Goal: Check status

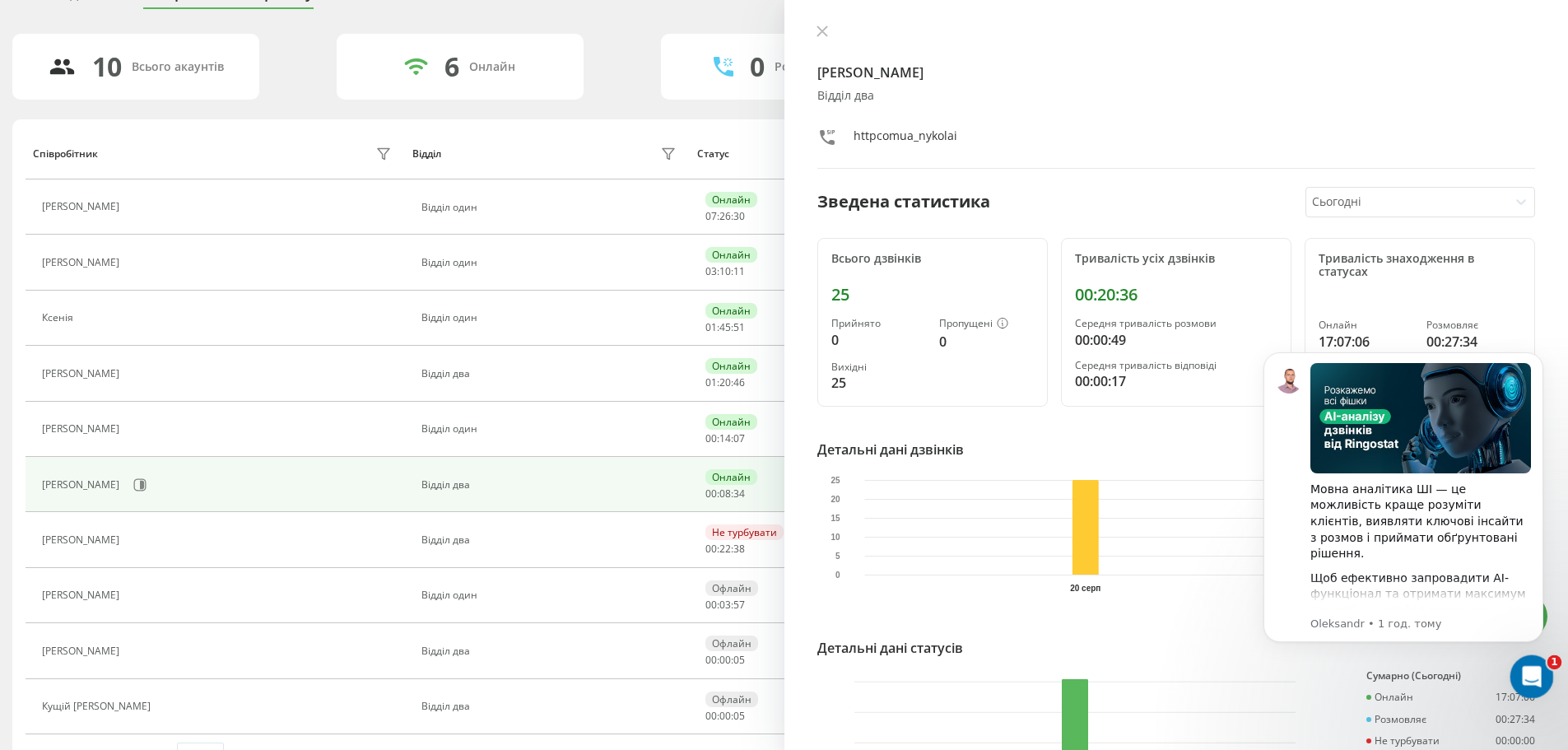
click at [1538, 678] on icon "Відкрити програму для спілкування Intercom" at bounding box center [1528, 674] width 27 height 27
click at [1540, 357] on icon "Dismiss notification" at bounding box center [1538, 357] width 9 height 9
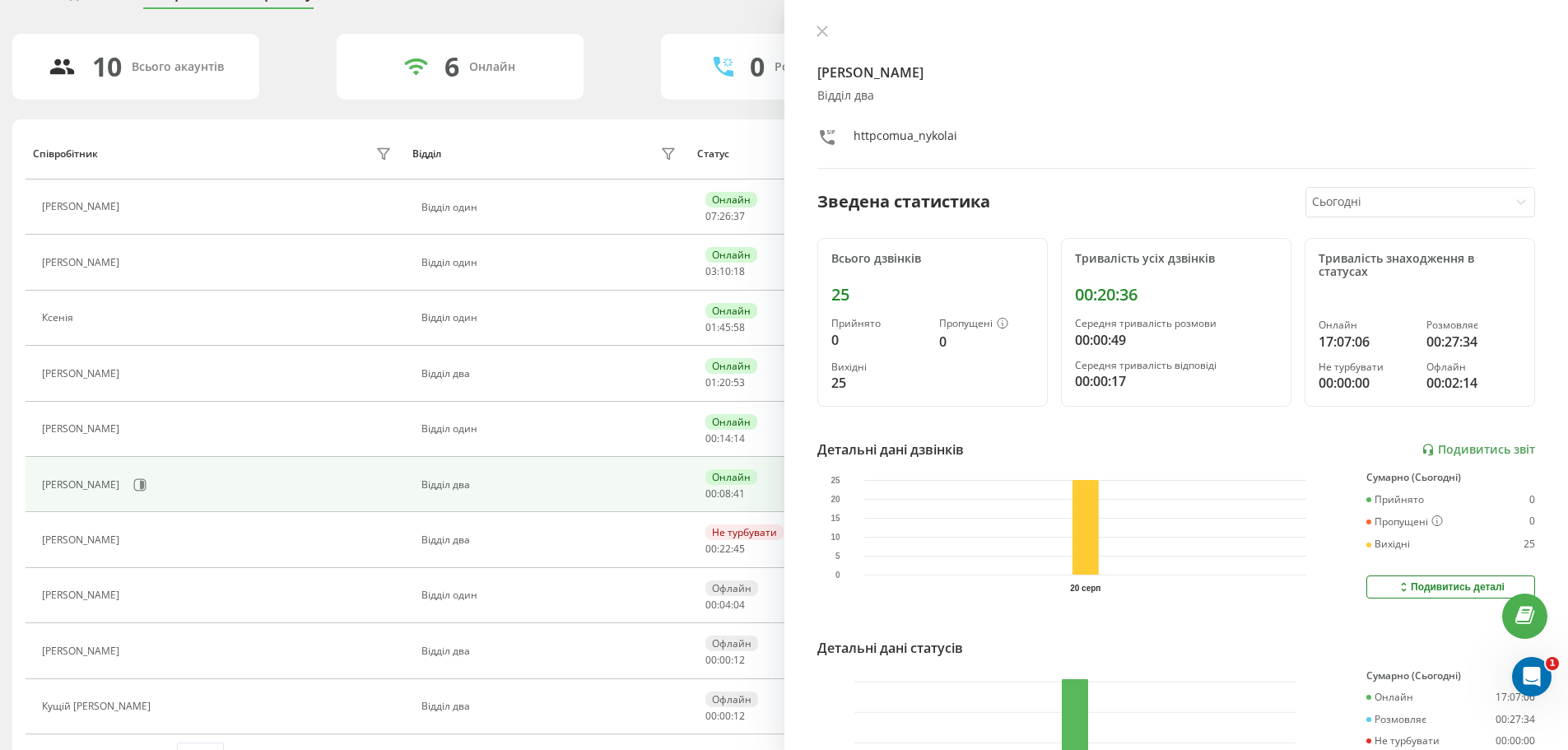
click at [1387, 201] on div at bounding box center [1405, 202] width 189 height 18
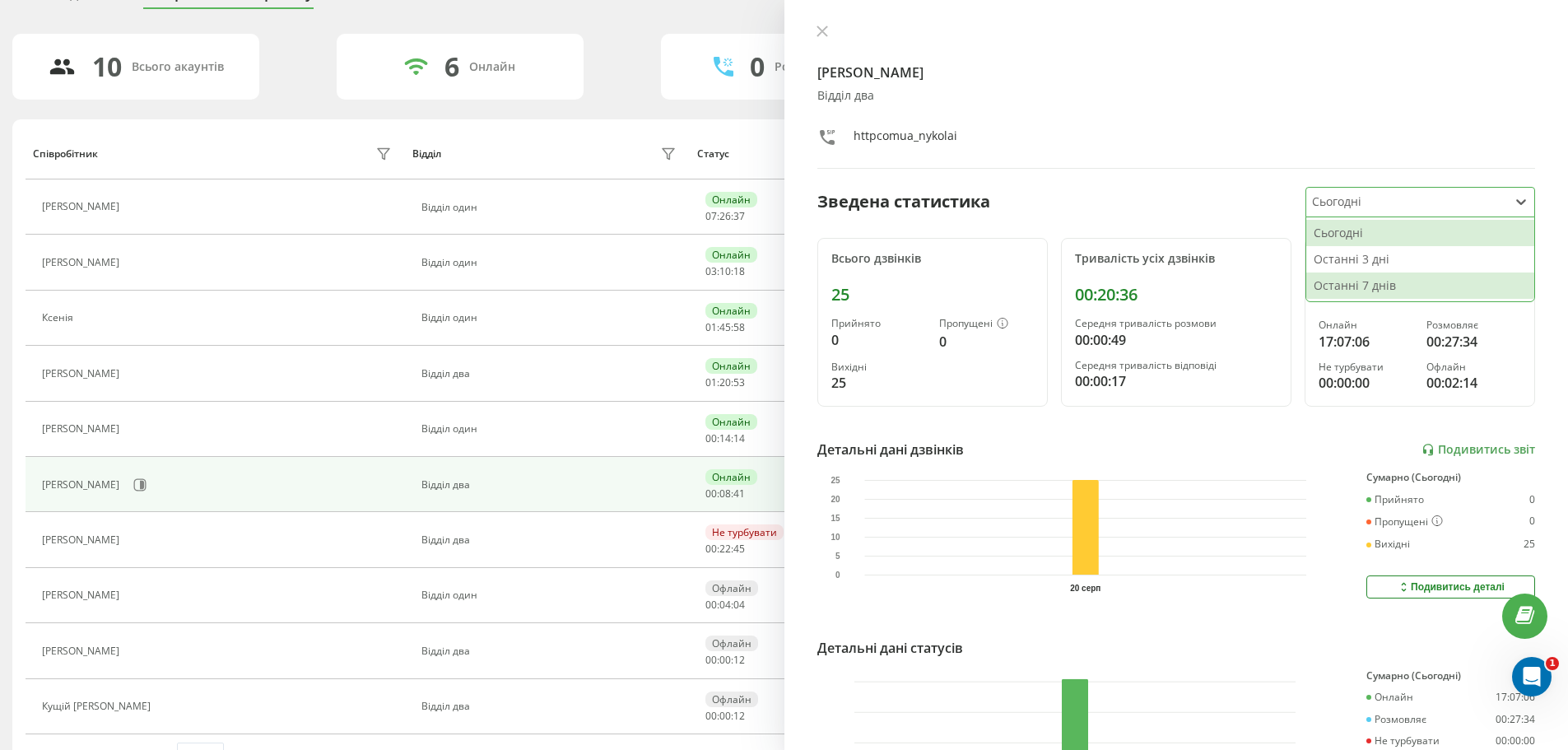
click at [1355, 293] on div "Останні 7 днів" at bounding box center [1419, 285] width 228 height 27
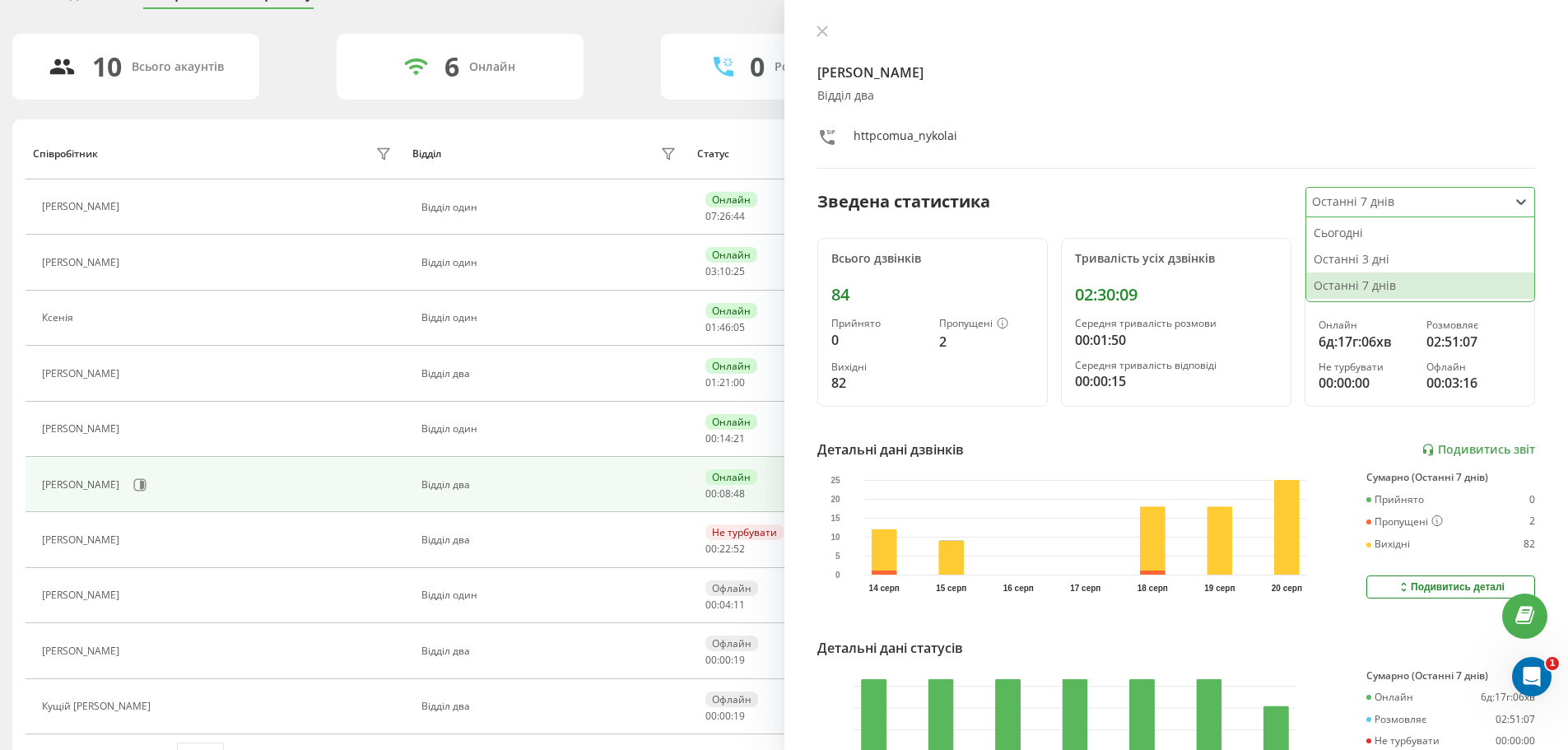
click at [1464, 205] on div at bounding box center [1405, 202] width 189 height 18
click at [1399, 235] on div "Сьогодні" at bounding box center [1419, 233] width 228 height 27
